Goal: Information Seeking & Learning: Learn about a topic

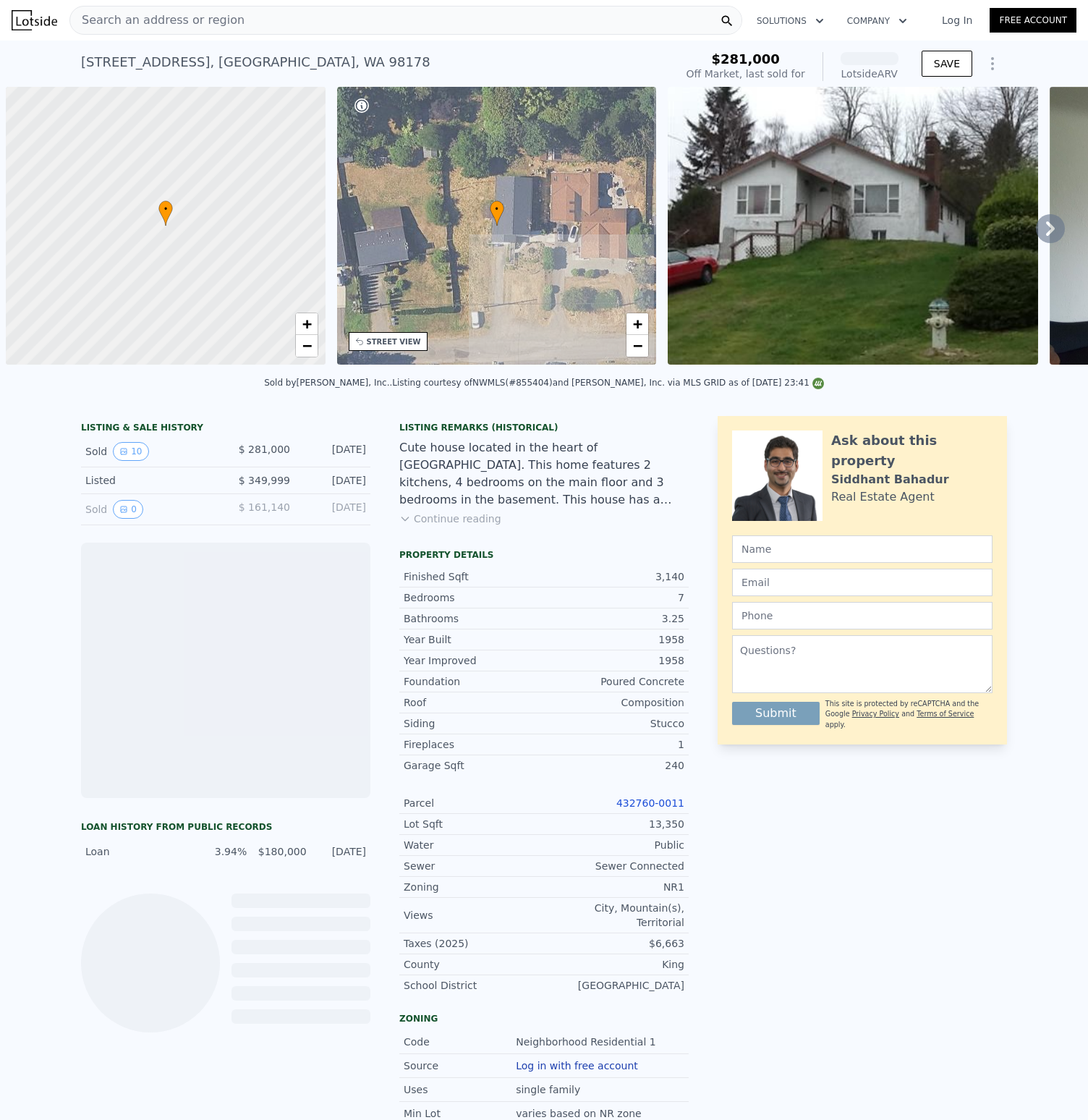
scroll to position [0, 6]
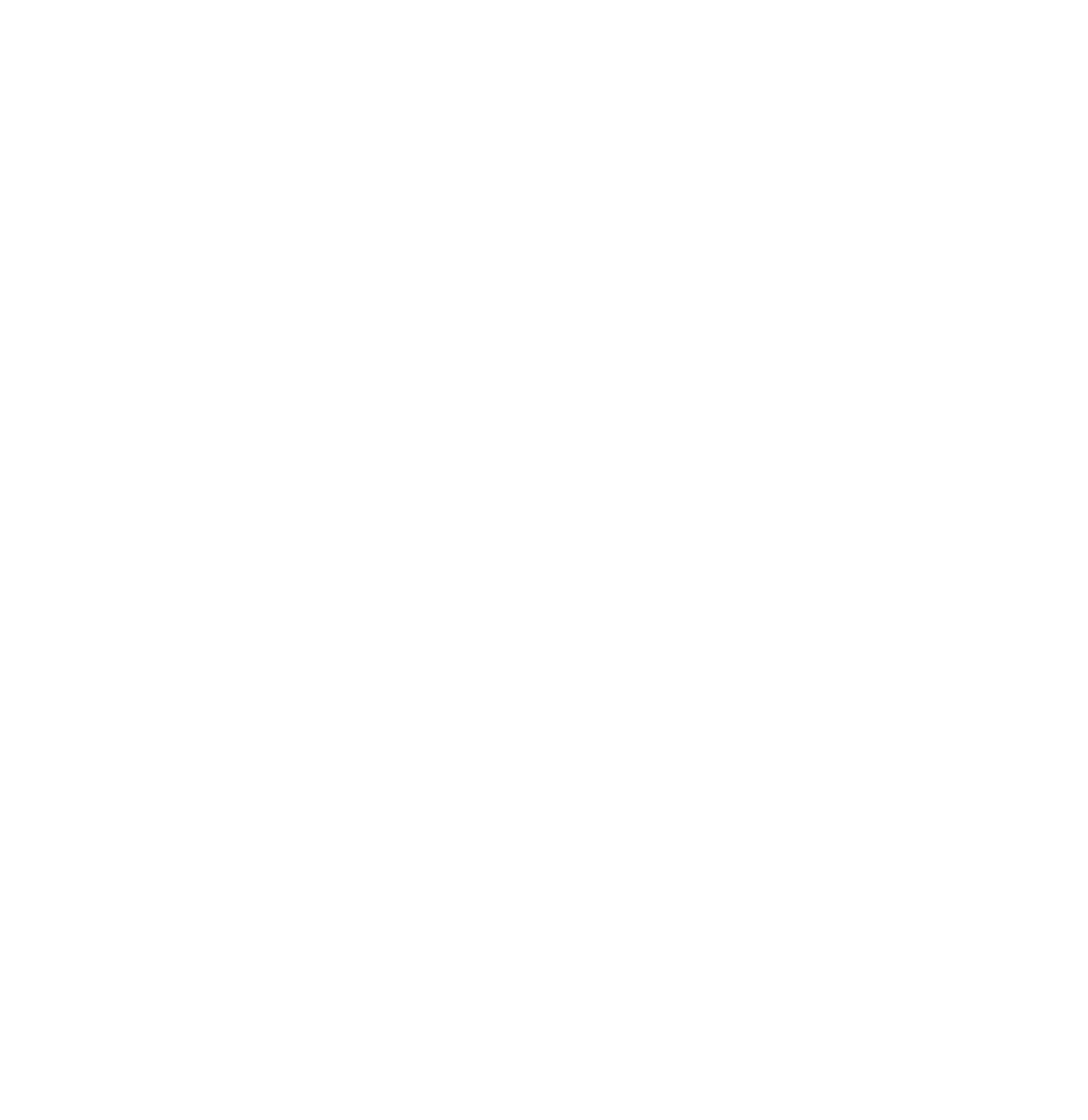
drag, startPoint x: 570, startPoint y: 142, endPoint x: 620, endPoint y: 138, distance: 50.2
click at [571, 142] on div at bounding box center [544, 560] width 1088 height 1120
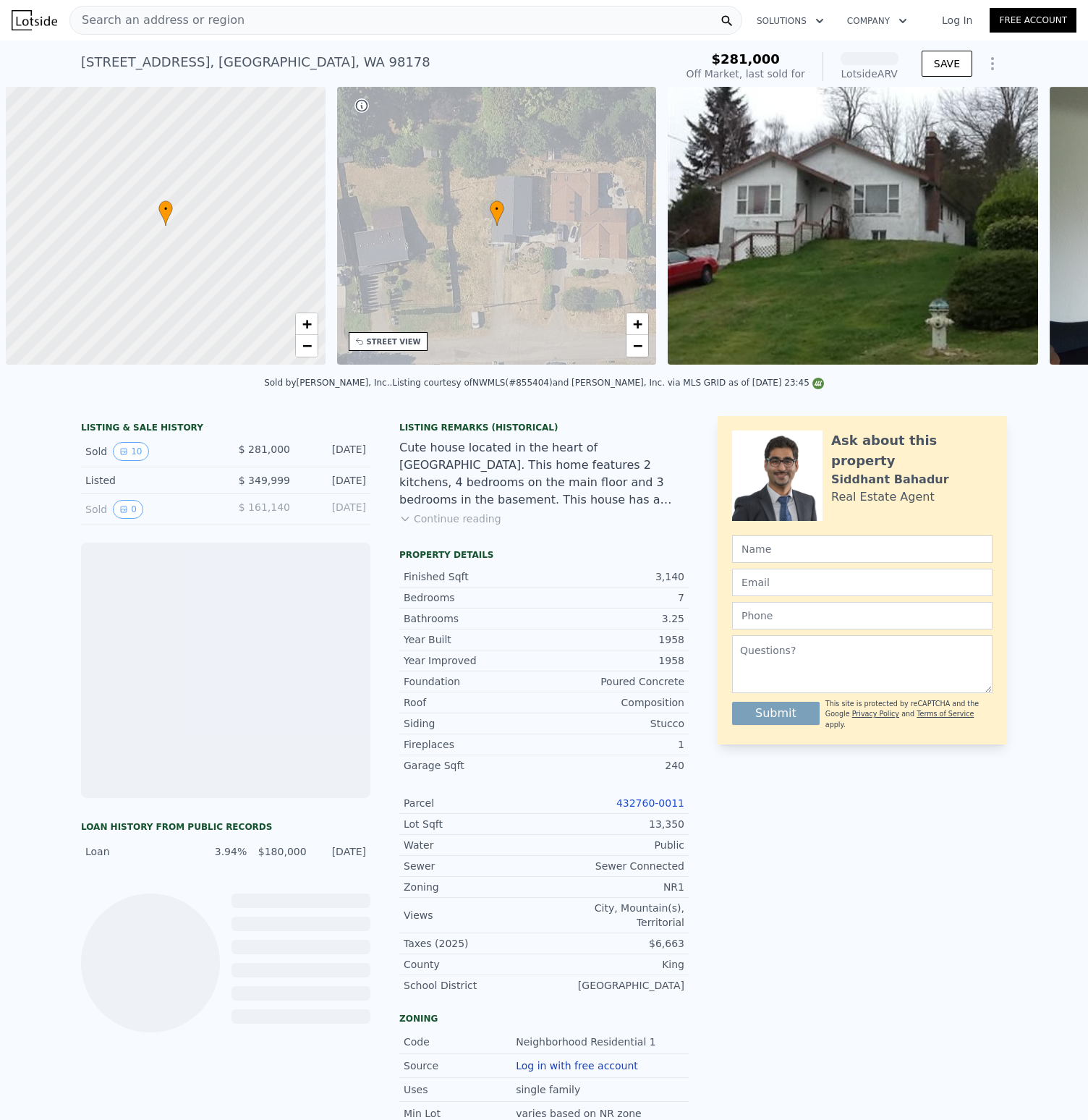
scroll to position [0, 6]
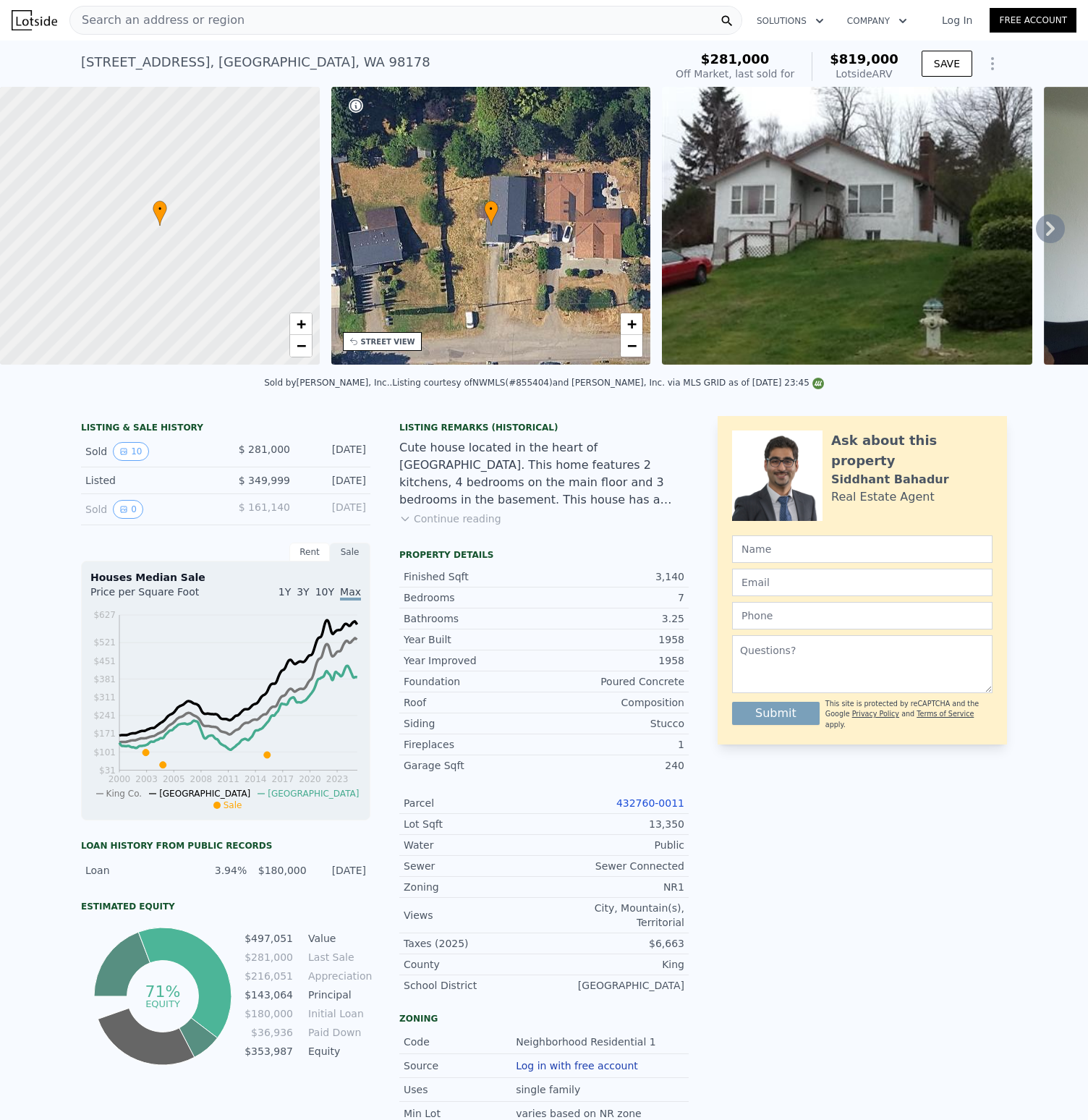
scroll to position [9, 0]
